Goal: Information Seeking & Learning: Learn about a topic

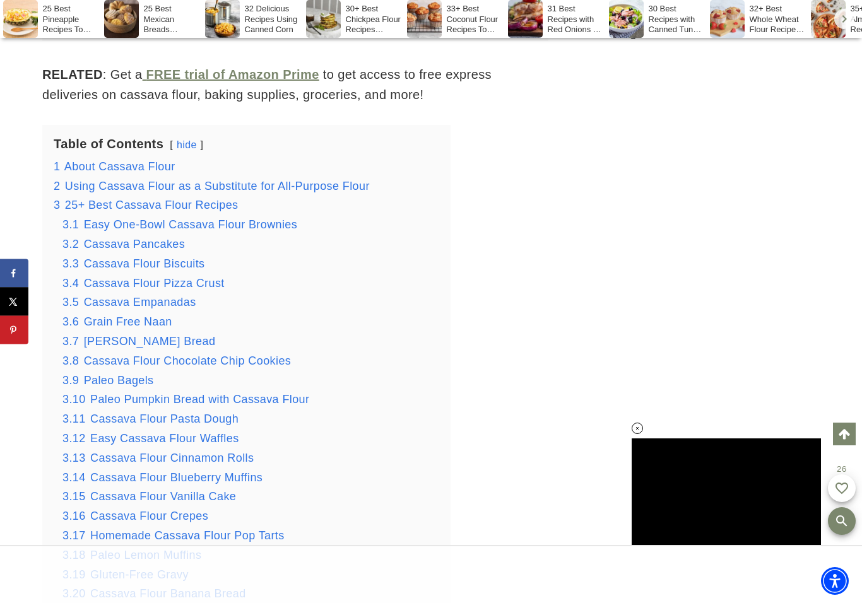
click at [148, 239] on span "Cassava Pancakes" at bounding box center [134, 244] width 101 height 13
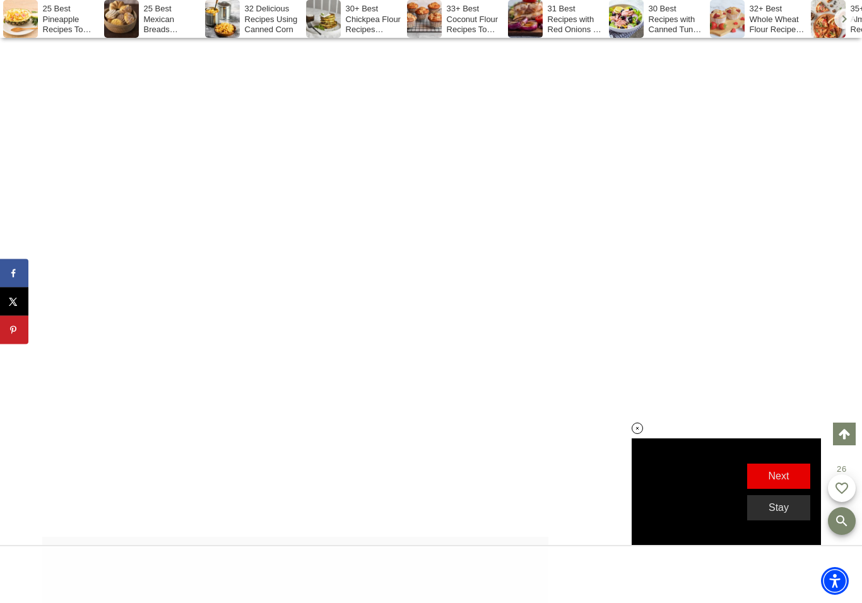
scroll to position [1507, 0]
